Goal: Information Seeking & Learning: Check status

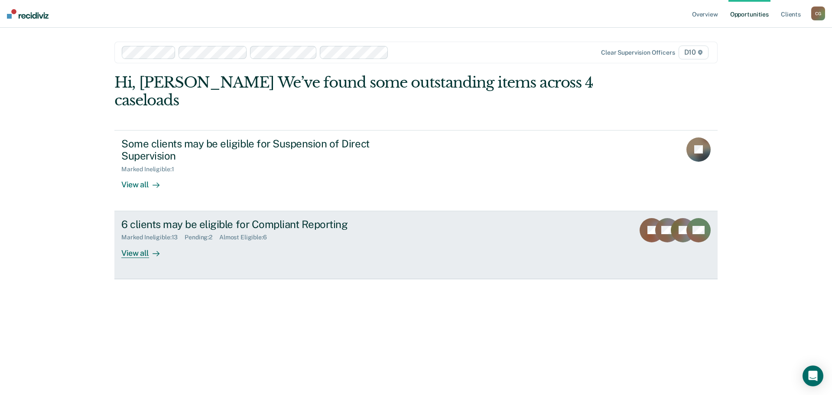
click at [182, 218] on div "6 clients may be eligible for Compliant Reporting" at bounding box center [273, 224] width 304 height 13
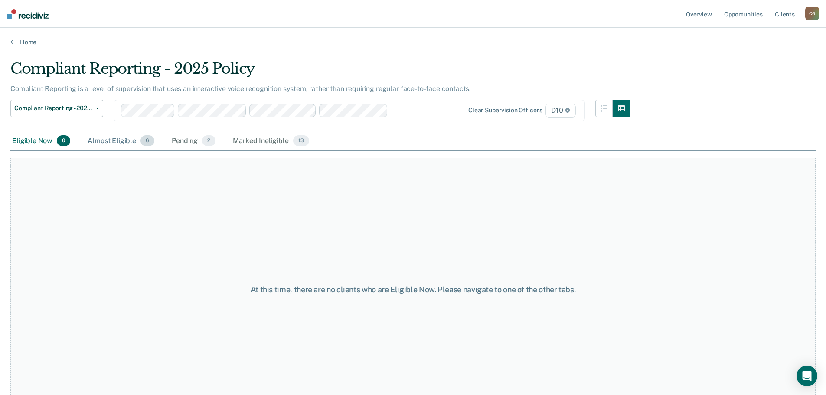
click at [124, 140] on div "Almost Eligible 6" at bounding box center [121, 141] width 70 height 19
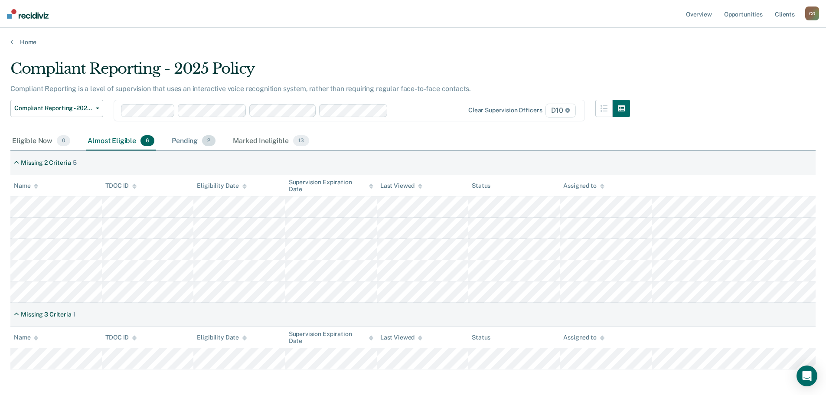
click at [184, 141] on div "Pending 2" at bounding box center [193, 141] width 47 height 19
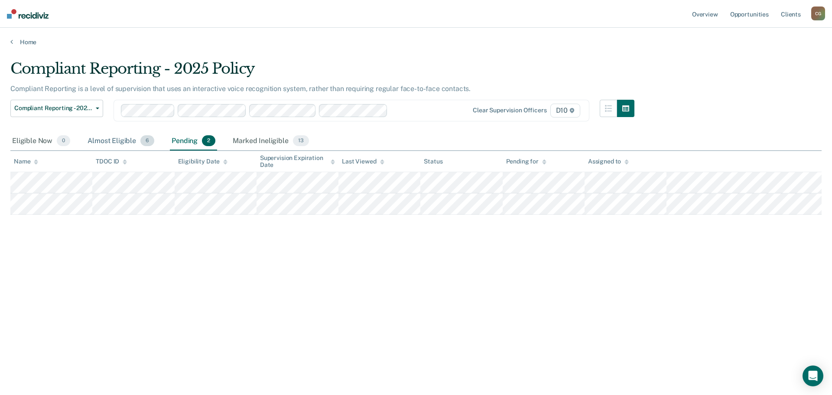
click at [112, 140] on div "Almost Eligible 6" at bounding box center [121, 141] width 70 height 19
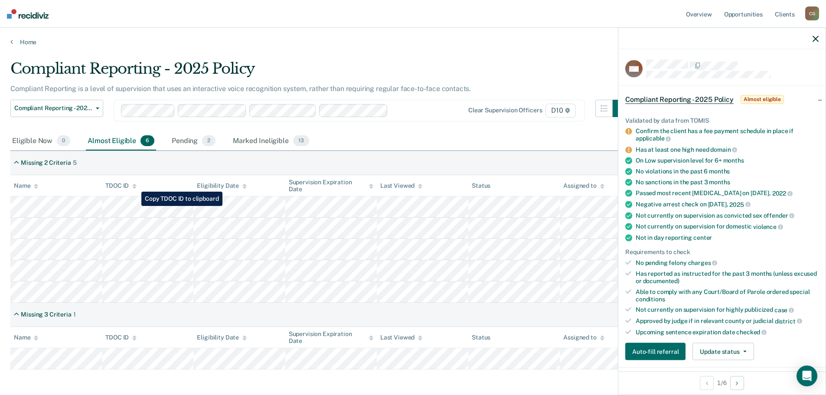
click at [135, 206] on tr at bounding box center [412, 206] width 805 height 21
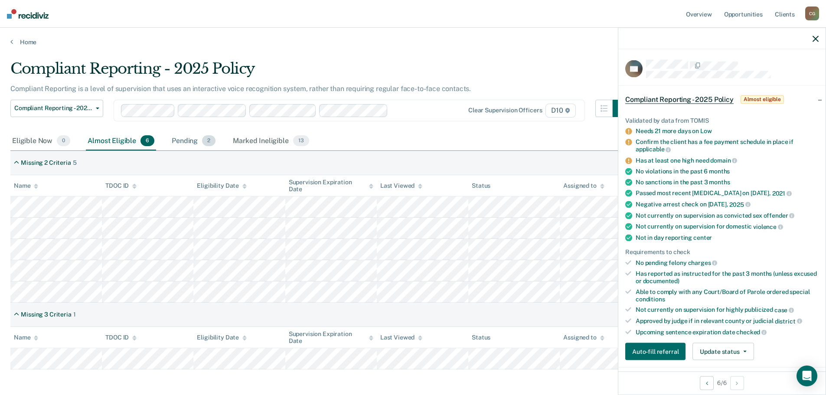
click at [185, 142] on div "Pending 2" at bounding box center [193, 141] width 47 height 19
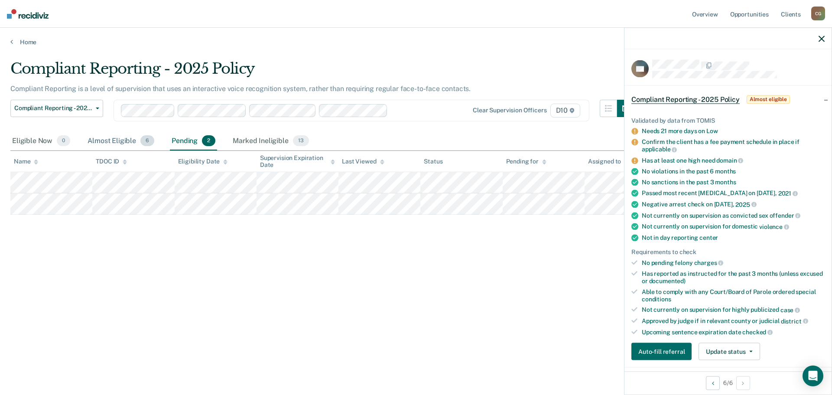
click at [104, 140] on div "Almost Eligible 6" at bounding box center [121, 141] width 70 height 19
